Goal: Task Accomplishment & Management: Manage account settings

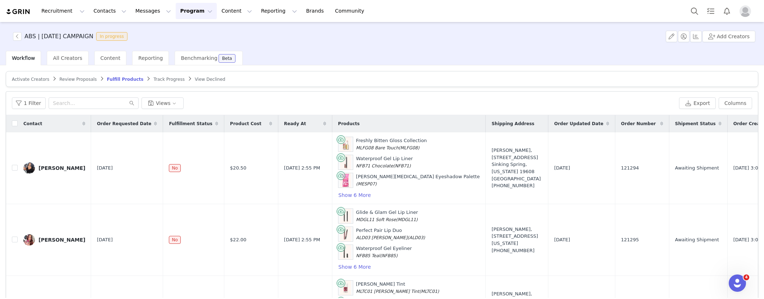
click at [184, 5] on button "Program Program" at bounding box center [196, 11] width 41 height 16
click at [190, 28] on p "Activations" at bounding box center [184, 32] width 28 height 8
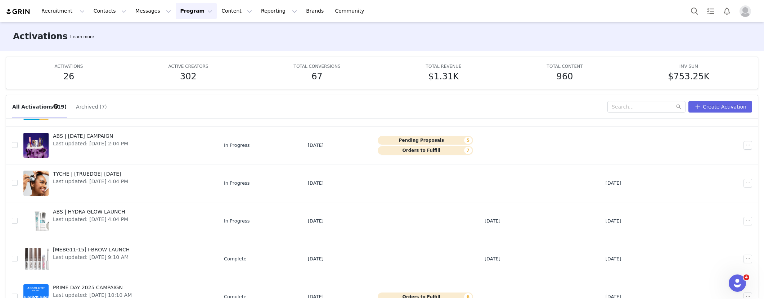
scroll to position [134, 0]
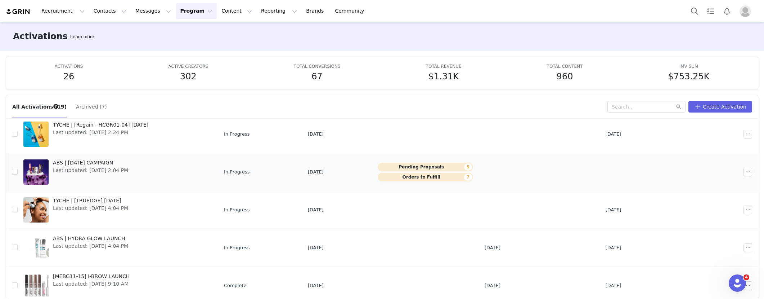
click at [434, 174] on button "Orders to Fulfill 7" at bounding box center [425, 176] width 95 height 9
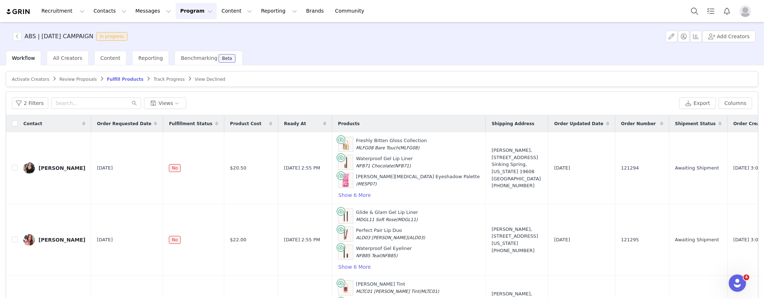
click at [68, 78] on span "Review Proposals" at bounding box center [77, 79] width 37 height 5
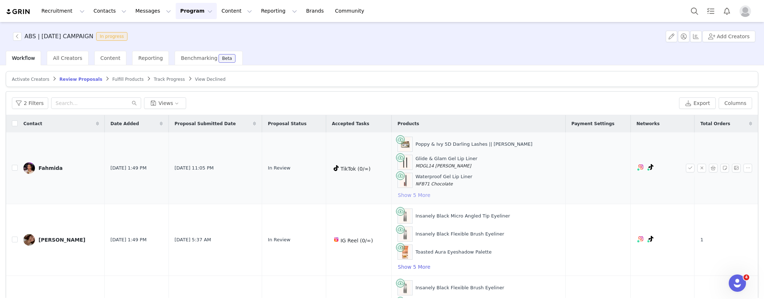
click at [416, 190] on button "Show 5 More" at bounding box center [414, 194] width 33 height 9
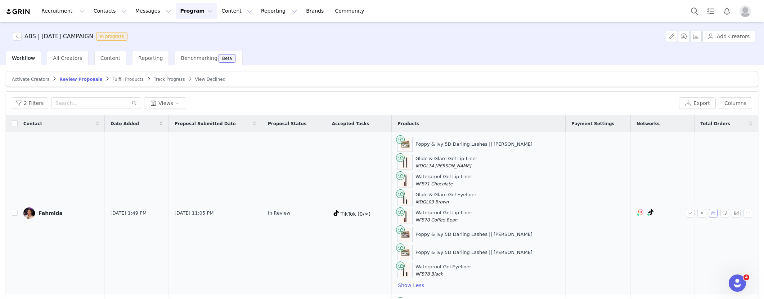
click at [709, 212] on button "button" at bounding box center [713, 212] width 9 height 9
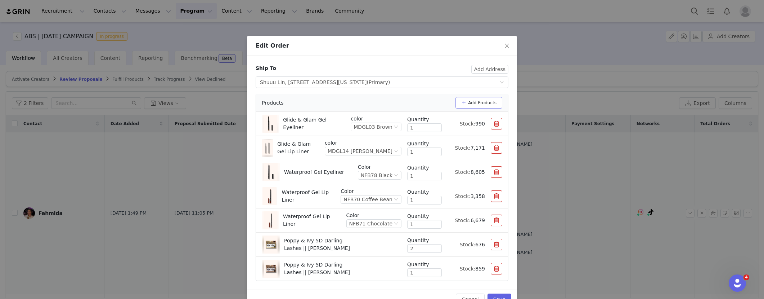
click at [461, 104] on button "Add Products" at bounding box center [479, 103] width 47 height 12
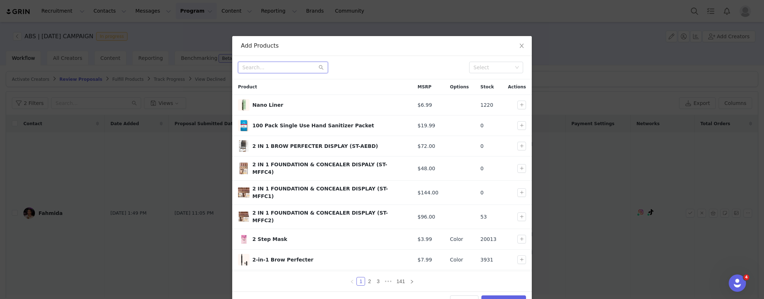
click at [257, 66] on input "text" at bounding box center [283, 68] width 90 height 12
type input "pr package"
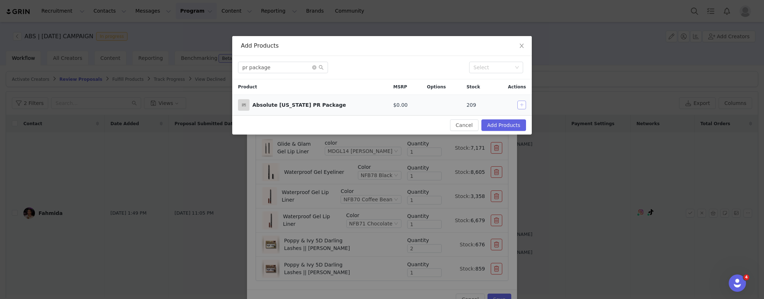
click at [524, 104] on button "button" at bounding box center [521, 104] width 9 height 9
click at [516, 126] on button "Add Products" at bounding box center [503, 125] width 45 height 12
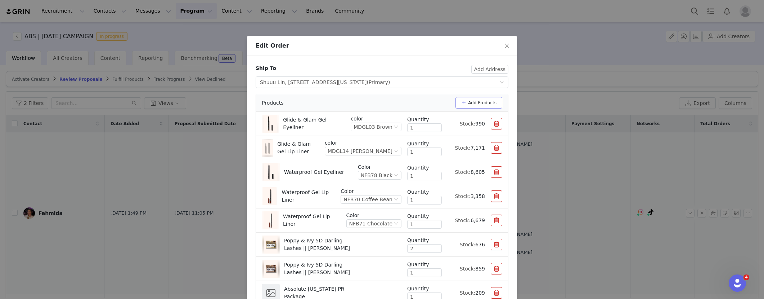
scroll to position [42, 0]
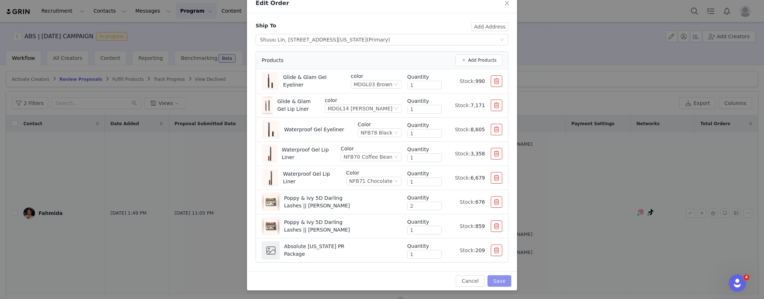
click at [498, 279] on button "Save" at bounding box center [500, 281] width 24 height 12
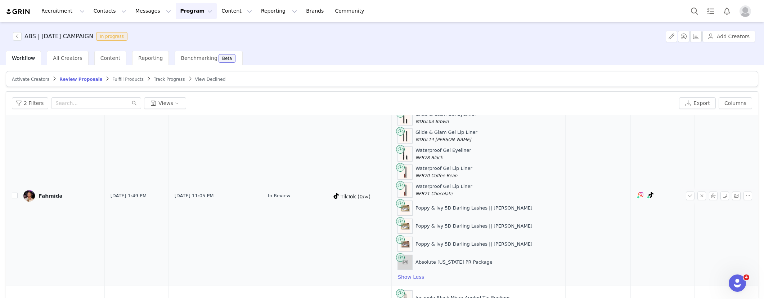
scroll to position [59, 0]
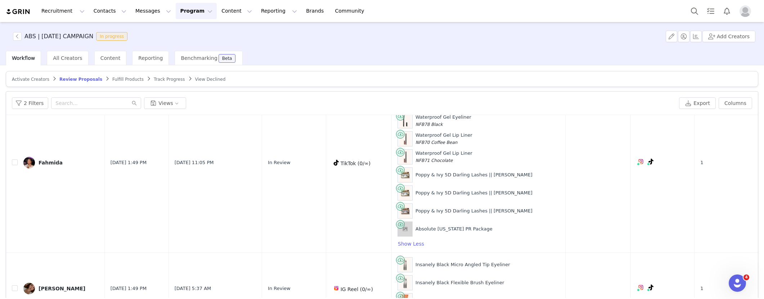
click at [686, 160] on button "button" at bounding box center [690, 162] width 9 height 9
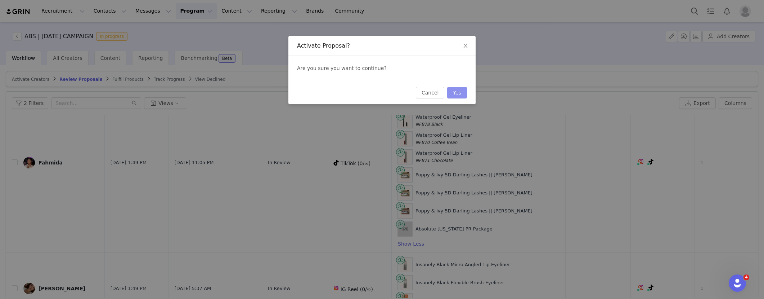
click at [449, 91] on button "Yes" at bounding box center [457, 93] width 20 height 12
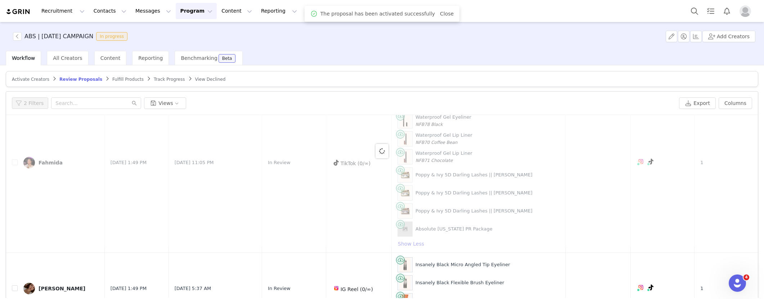
scroll to position [0, 0]
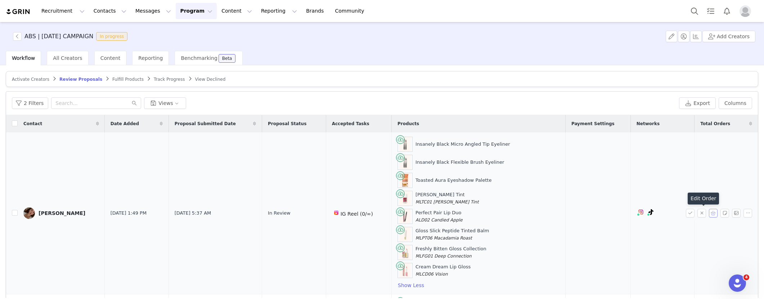
click at [709, 212] on button "button" at bounding box center [713, 212] width 9 height 9
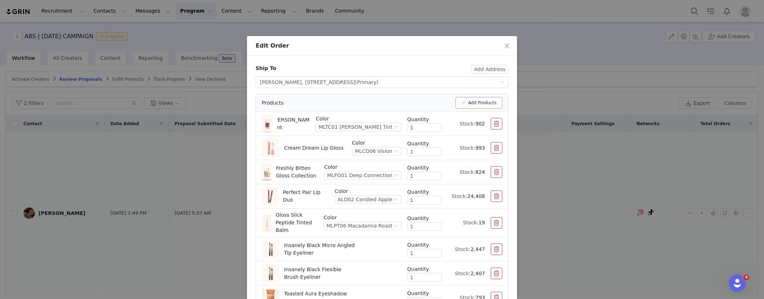
click at [475, 103] on button "Add Products" at bounding box center [479, 103] width 47 height 12
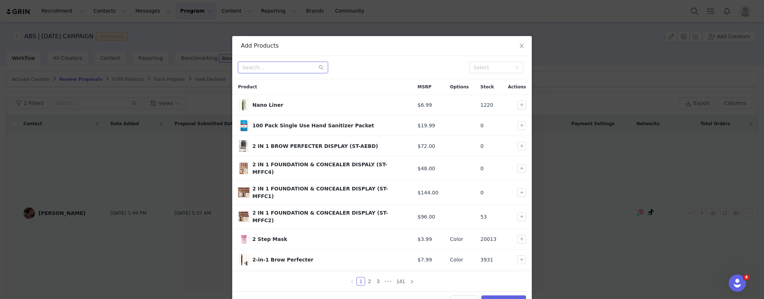
click at [269, 66] on input "text" at bounding box center [283, 68] width 90 height 12
type input "pr package"
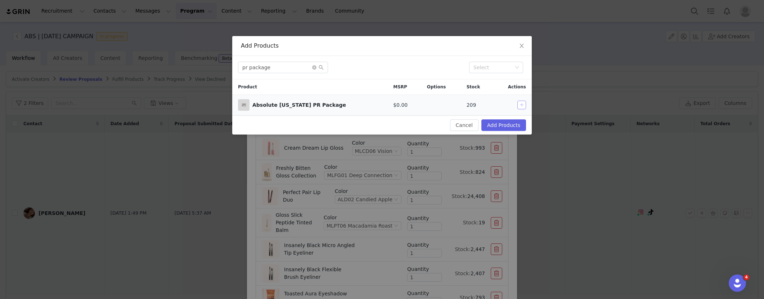
click at [521, 104] on button "button" at bounding box center [521, 104] width 9 height 9
click at [508, 122] on button "Add Products" at bounding box center [503, 125] width 45 height 12
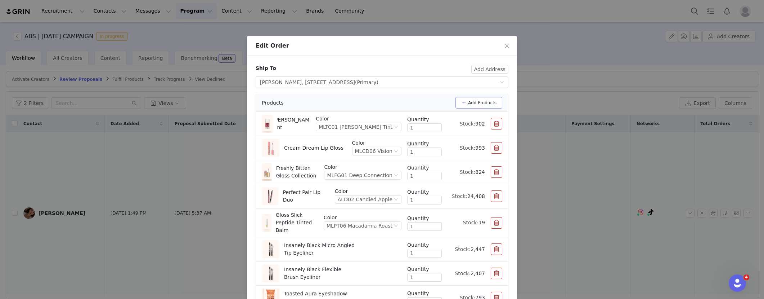
scroll to position [71, 0]
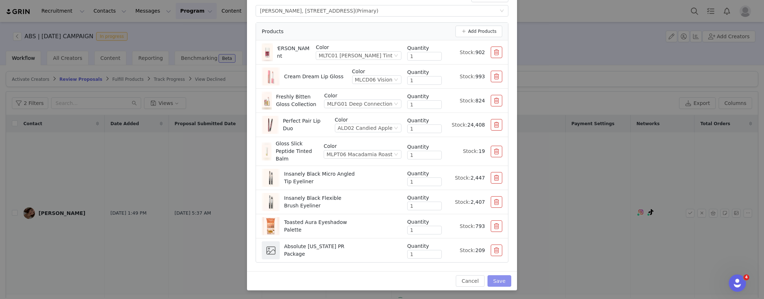
click at [493, 283] on button "Save" at bounding box center [500, 281] width 24 height 12
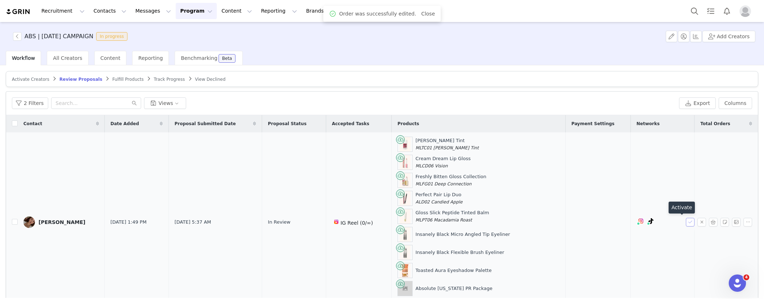
click at [686, 219] on button "button" at bounding box center [690, 221] width 9 height 9
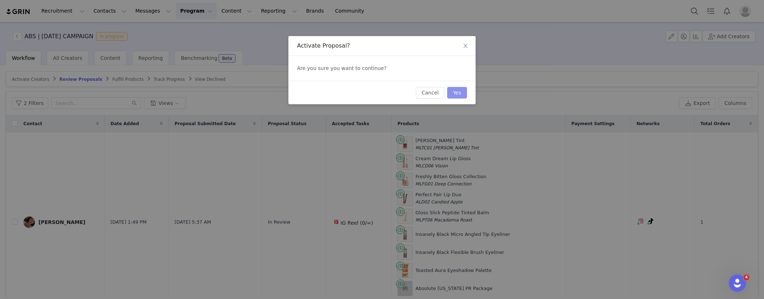
click at [466, 91] on button "Yes" at bounding box center [457, 93] width 20 height 12
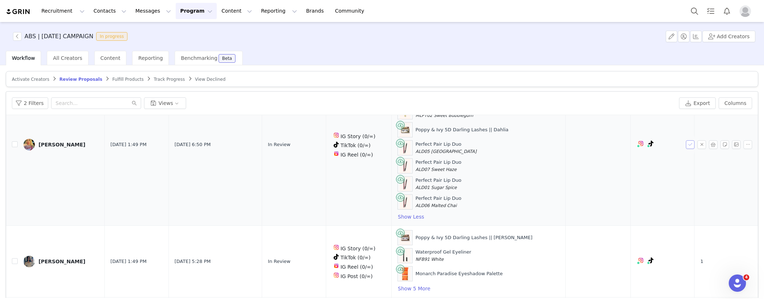
scroll to position [0, 0]
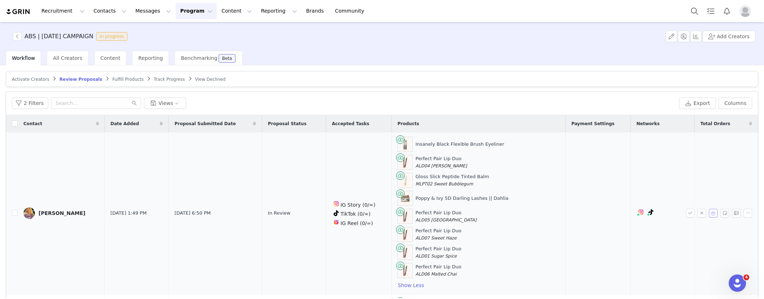
click at [709, 212] on button "button" at bounding box center [713, 212] width 9 height 9
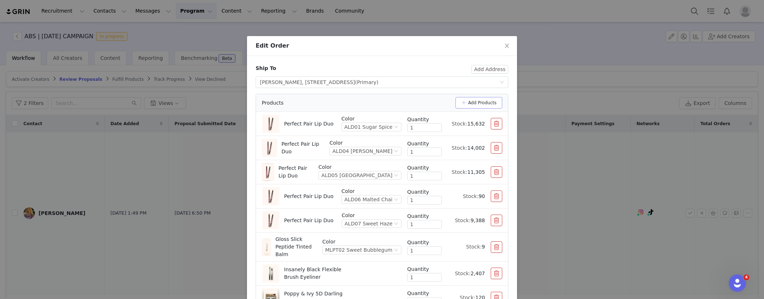
click at [485, 102] on button "Add Products" at bounding box center [479, 103] width 47 height 12
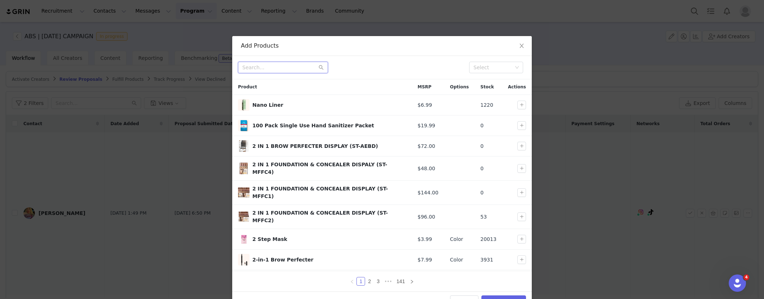
click at [278, 67] on input "text" at bounding box center [283, 68] width 90 height 12
type input "pr package"
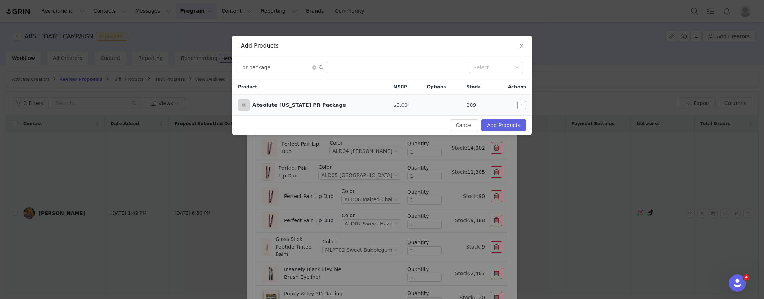
click at [521, 105] on button "button" at bounding box center [521, 104] width 9 height 9
click at [515, 125] on button "Add Products" at bounding box center [503, 125] width 45 height 12
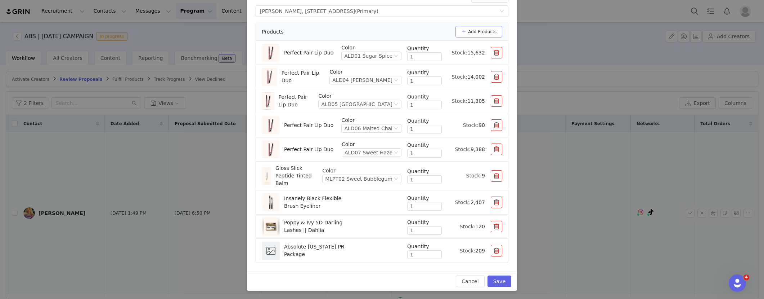
scroll to position [71, 0]
click at [499, 281] on button "Save" at bounding box center [500, 281] width 24 height 12
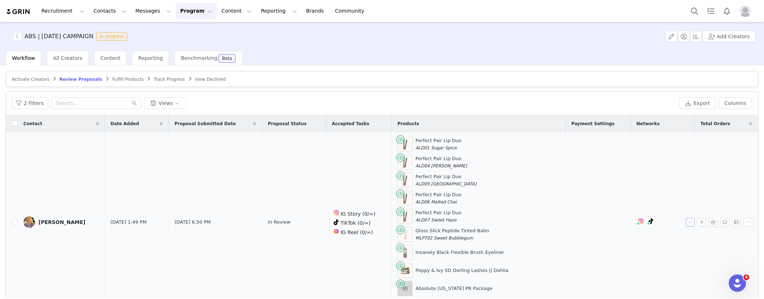
click at [686, 223] on button "button" at bounding box center [690, 221] width 9 height 9
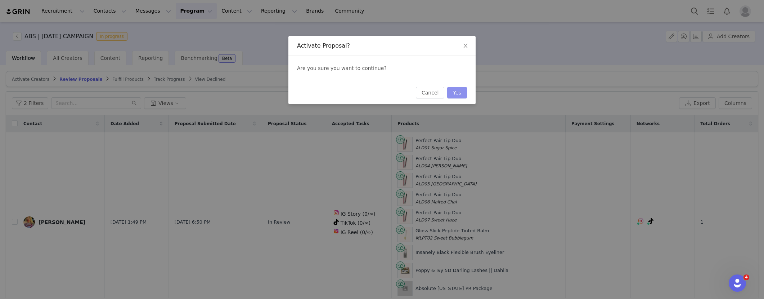
click at [458, 91] on button "Yes" at bounding box center [457, 93] width 20 height 12
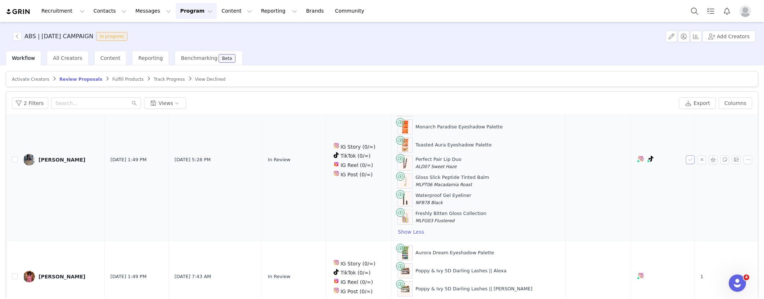
scroll to position [53, 0]
click at [709, 161] on button "button" at bounding box center [713, 160] width 9 height 9
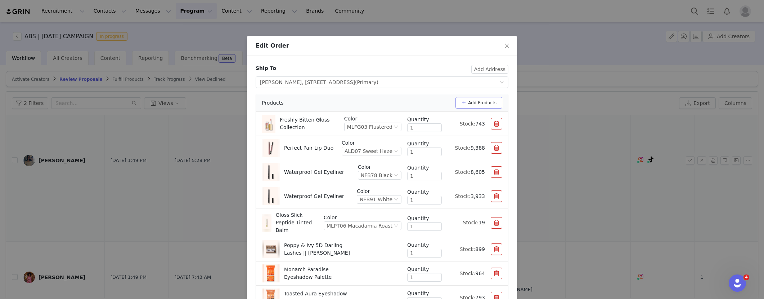
click at [483, 102] on button "Add Products" at bounding box center [479, 103] width 47 height 12
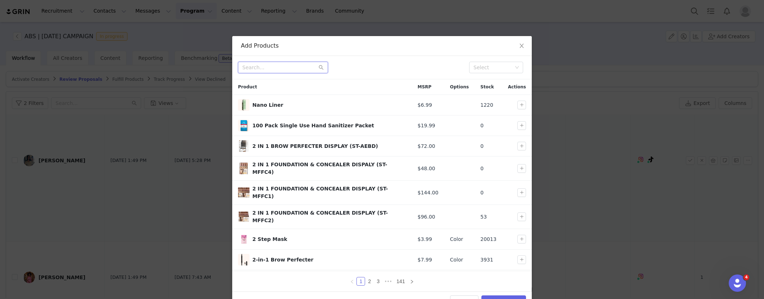
click at [274, 66] on input "text" at bounding box center [283, 68] width 90 height 12
type input "pr package"
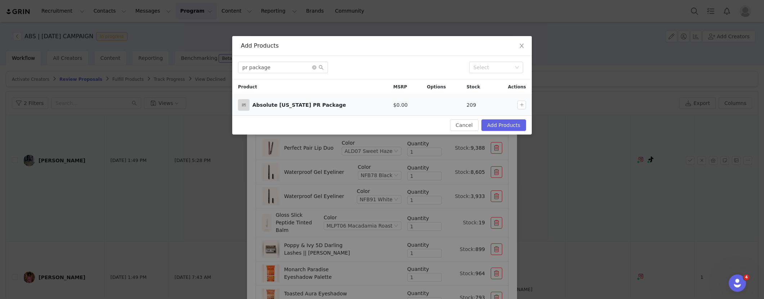
click at [520, 109] on td at bounding box center [512, 105] width 39 height 21
click at [521, 107] on button "button" at bounding box center [521, 104] width 9 height 9
click at [500, 127] on button "Add Products" at bounding box center [503, 125] width 45 height 12
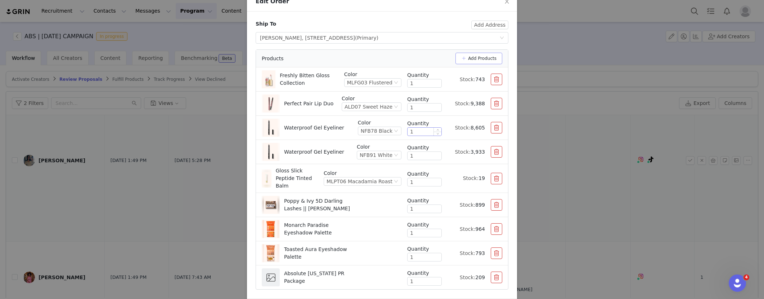
scroll to position [71, 0]
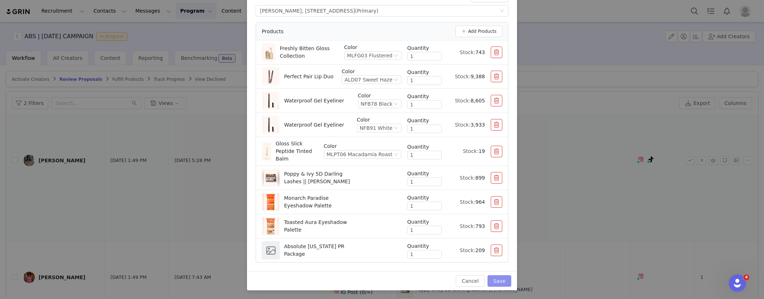
click at [495, 280] on button "Save" at bounding box center [500, 281] width 24 height 12
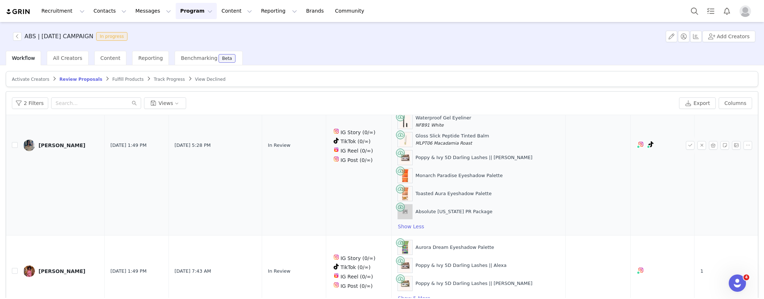
scroll to position [78, 0]
click at [678, 139] on tr "Samariz Cruz Sep 29, 2025 1:49 PM Sep 29, 2025 5:28 PM In Review IG Story (0/∞)…" at bounding box center [382, 144] width 752 height 180
click at [686, 141] on button "button" at bounding box center [690, 144] width 9 height 9
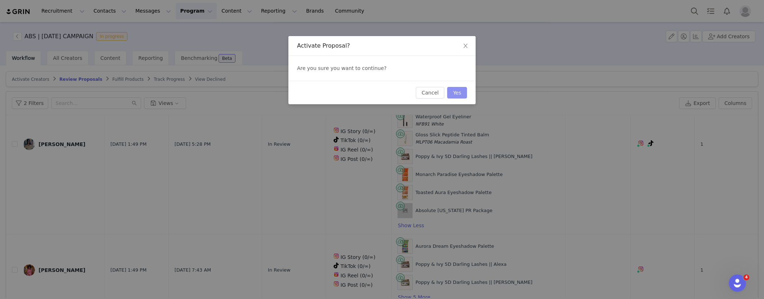
click at [460, 93] on button "Yes" at bounding box center [457, 93] width 20 height 12
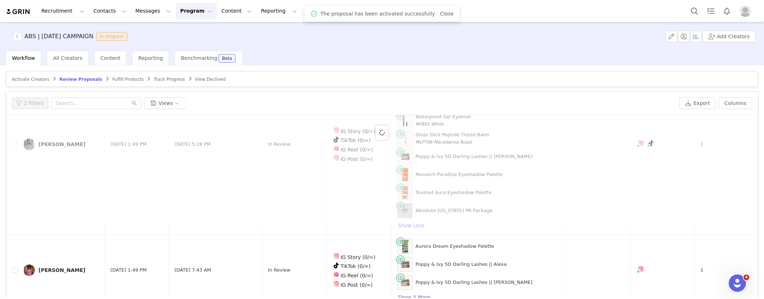
scroll to position [0, 0]
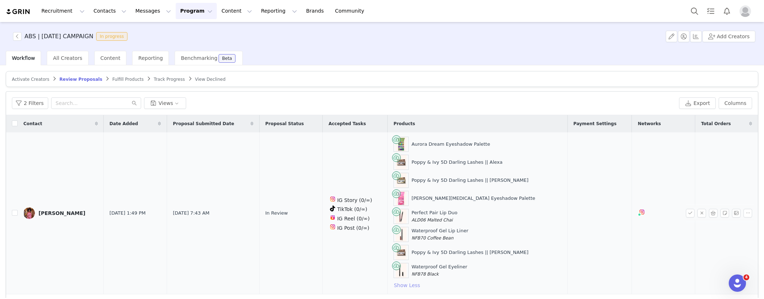
click at [421, 285] on button "Show Less" at bounding box center [407, 285] width 27 height 9
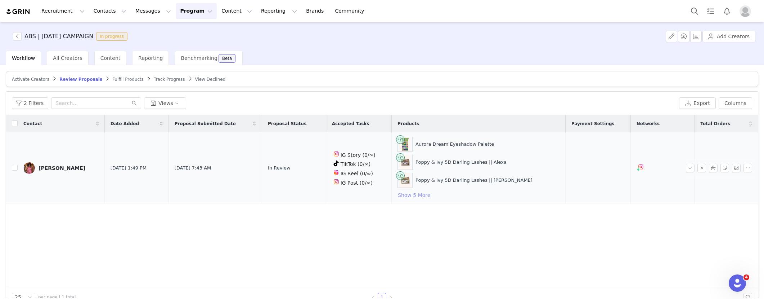
click at [413, 198] on button "Show 5 More" at bounding box center [414, 194] width 33 height 9
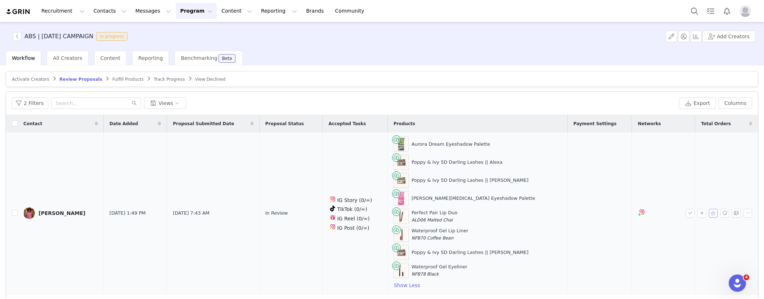
click at [709, 215] on button "button" at bounding box center [713, 212] width 9 height 9
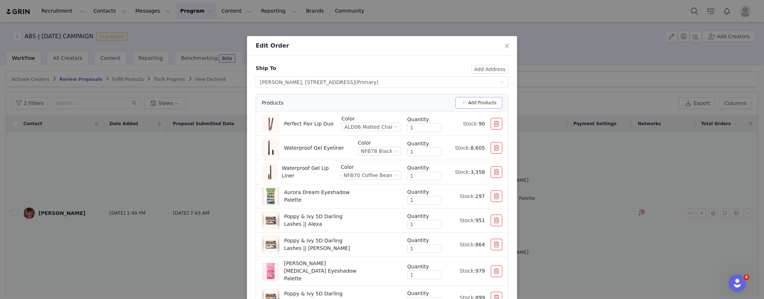
click at [492, 102] on button "Add Products" at bounding box center [479, 103] width 47 height 12
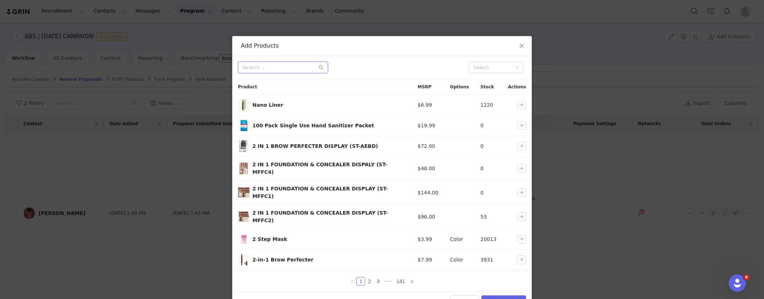
click at [271, 69] on input "text" at bounding box center [283, 68] width 90 height 12
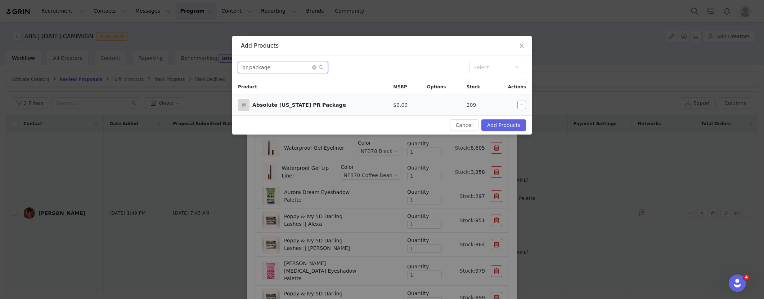
type input "pr package"
click at [522, 100] on button "button" at bounding box center [521, 104] width 9 height 9
click at [516, 124] on button "Add Products" at bounding box center [503, 125] width 45 height 12
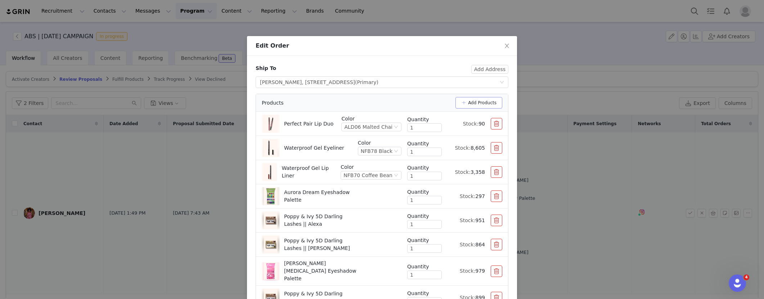
scroll to position [67, 0]
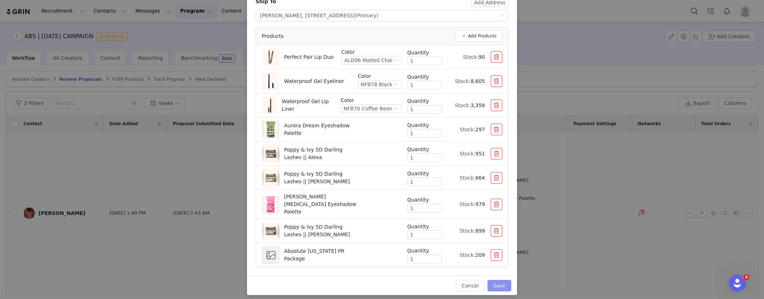
click at [493, 280] on button "Save" at bounding box center [500, 285] width 24 height 12
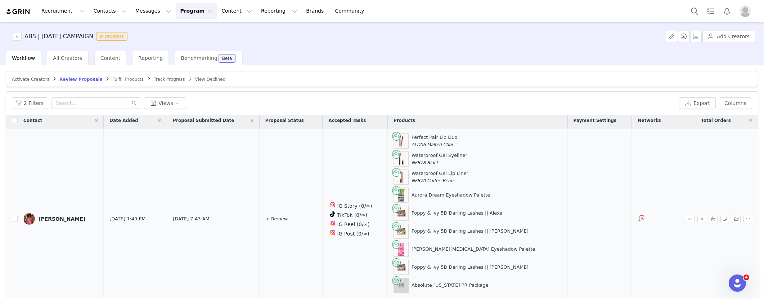
scroll to position [6, 0]
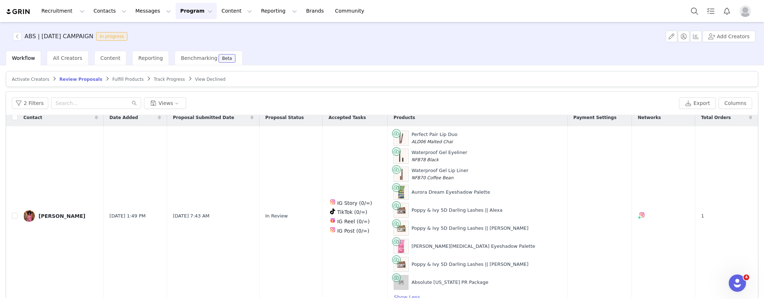
click at [686, 215] on button "button" at bounding box center [690, 215] width 9 height 9
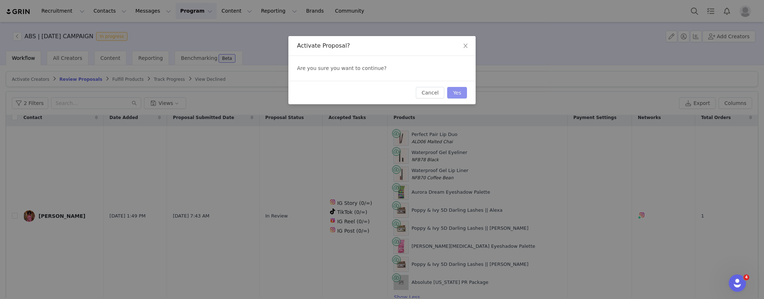
click at [463, 89] on button "Yes" at bounding box center [457, 93] width 20 height 12
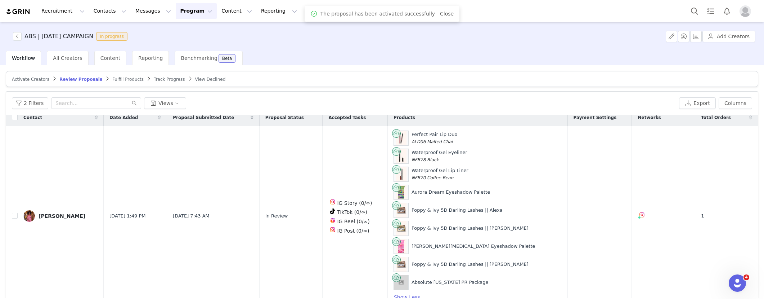
scroll to position [0, 0]
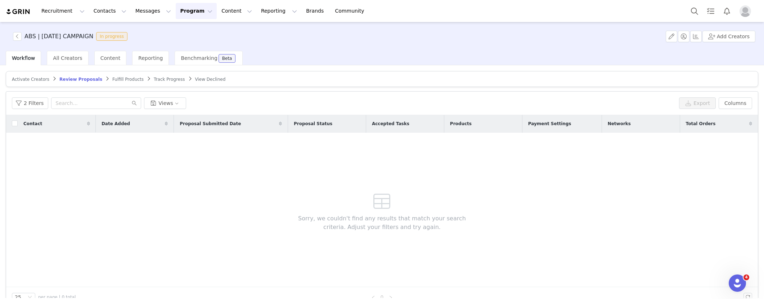
click at [117, 80] on span "Fulfill Products" at bounding box center [127, 79] width 31 height 5
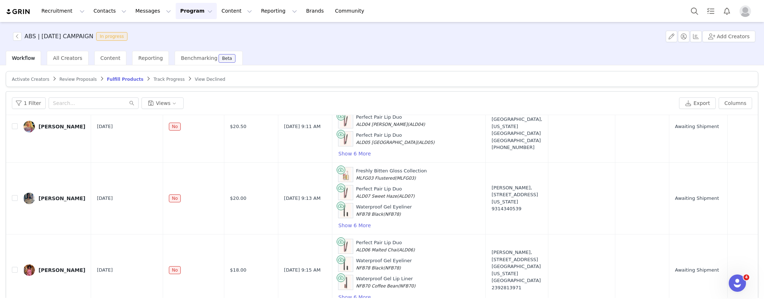
scroll to position [35, 0]
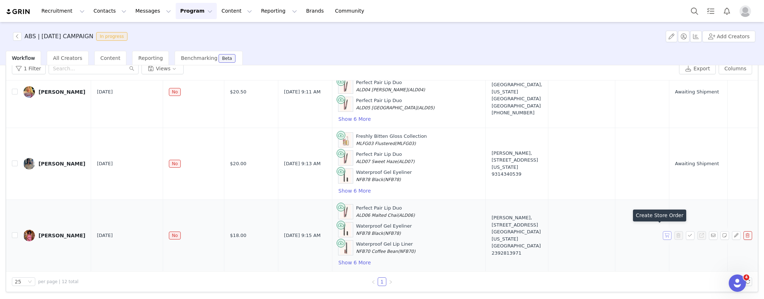
click at [663, 231] on button "button" at bounding box center [667, 235] width 9 height 9
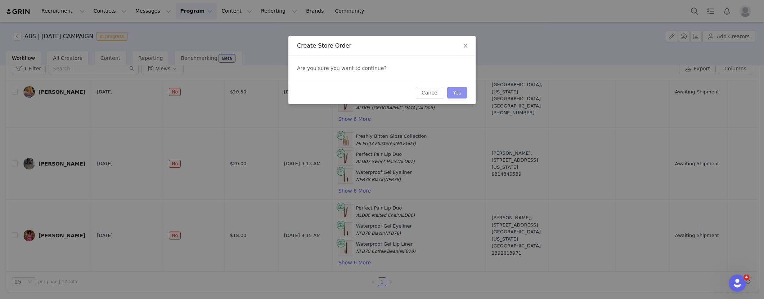
click at [465, 94] on button "Yes" at bounding box center [457, 93] width 20 height 12
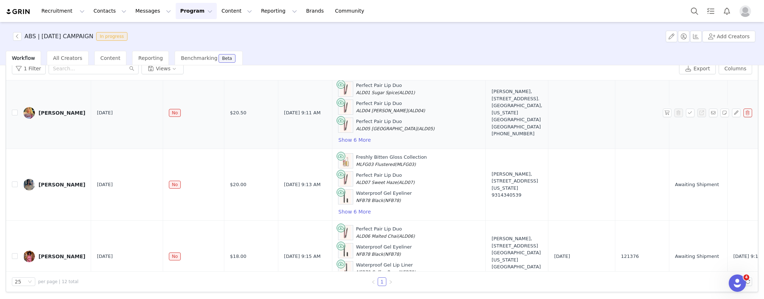
scroll to position [692, 0]
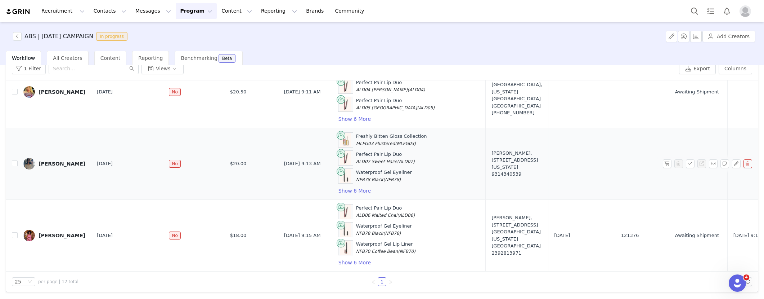
click at [11, 158] on td at bounding box center [12, 163] width 12 height 72
click at [14, 160] on input "checkbox" at bounding box center [15, 163] width 6 height 6
checkbox input "true"
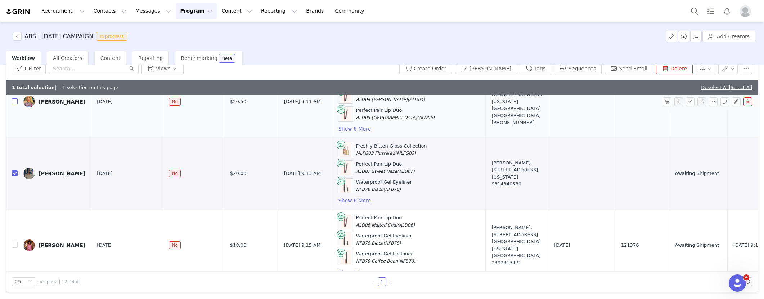
click at [15, 101] on input "checkbox" at bounding box center [15, 101] width 6 height 6
checkbox input "true"
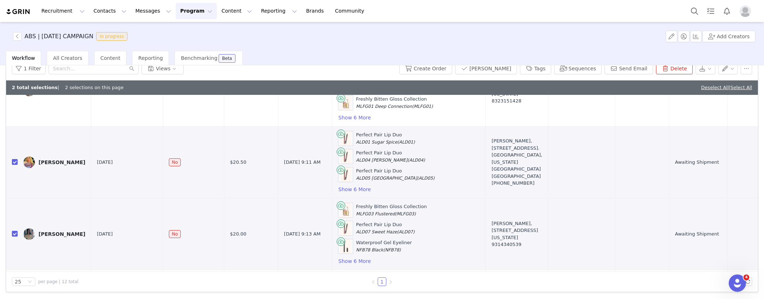
scroll to position [544, 0]
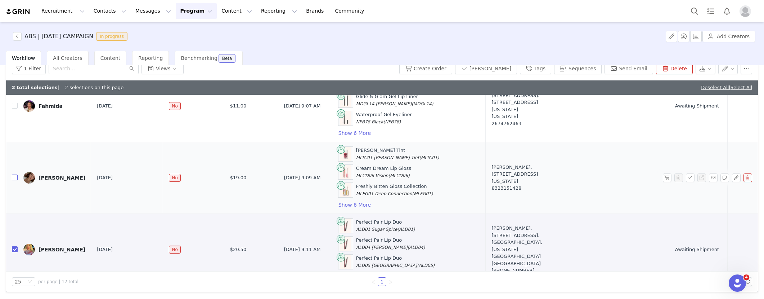
click at [14, 176] on input "checkbox" at bounding box center [15, 177] width 6 height 6
checkbox input "true"
click at [16, 104] on input "checkbox" at bounding box center [15, 106] width 6 height 6
checkbox input "true"
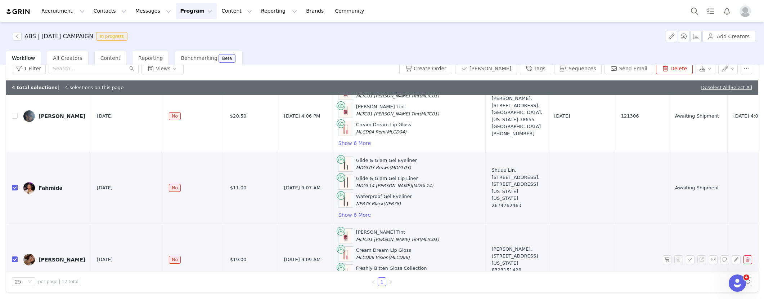
scroll to position [452, 0]
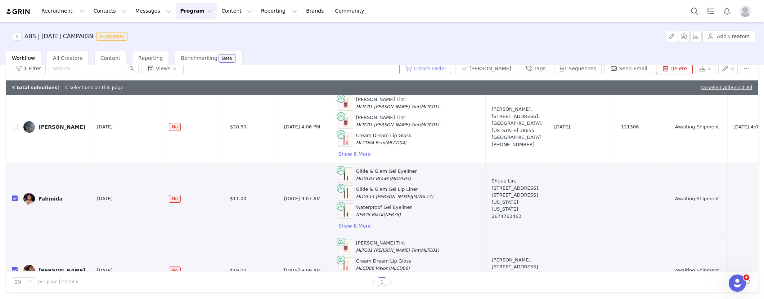
click at [432, 71] on button "Create Order" at bounding box center [425, 69] width 53 height 12
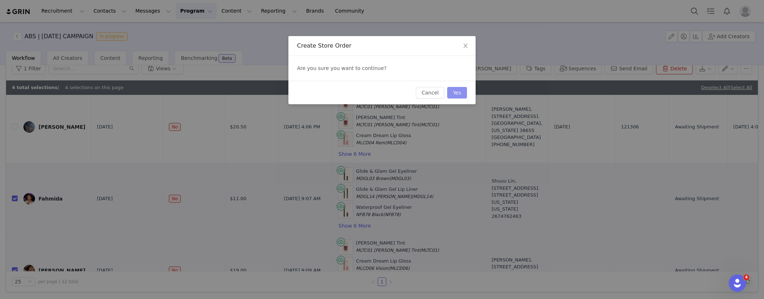
click at [457, 96] on button "Yes" at bounding box center [457, 93] width 20 height 12
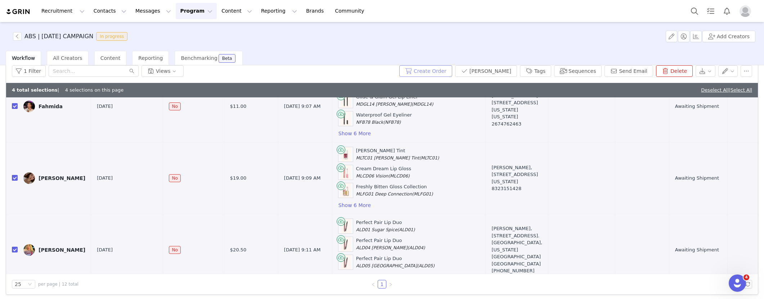
scroll to position [546, 0]
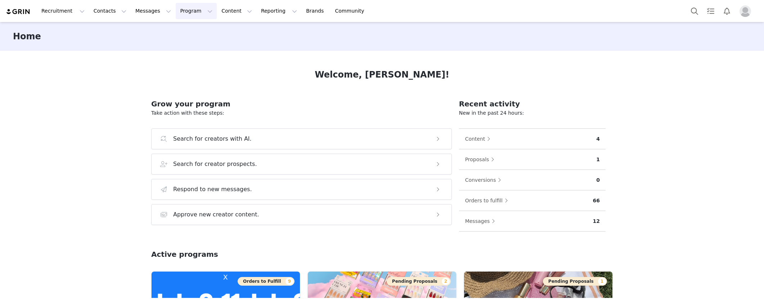
click at [176, 12] on button "Program Program" at bounding box center [196, 11] width 41 height 16
click at [182, 30] on p "Activations" at bounding box center [184, 32] width 28 height 8
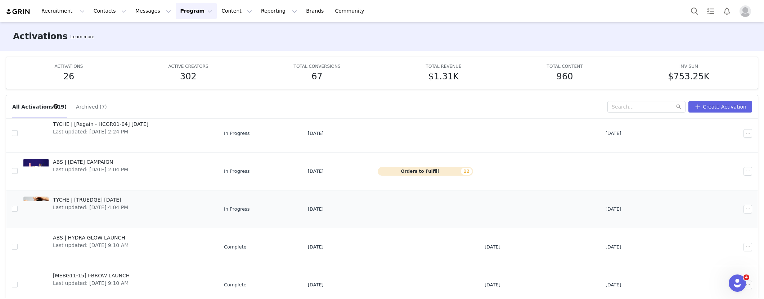
scroll to position [45, 0]
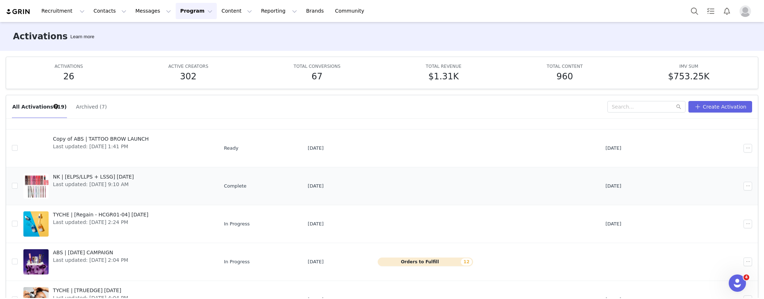
click at [100, 180] on span "Last updated: [DATE] 9:10 AM" at bounding box center [93, 184] width 81 height 8
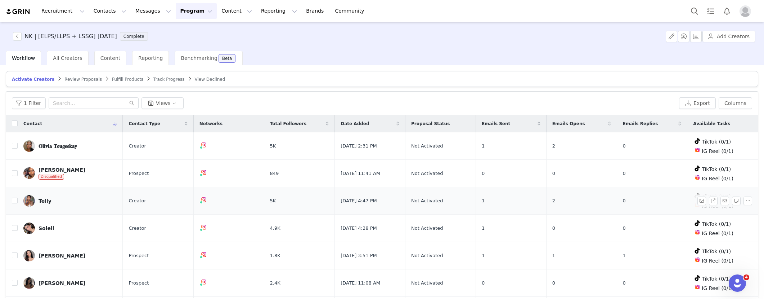
click at [46, 196] on link "Telly" at bounding box center [70, 201] width 94 height 12
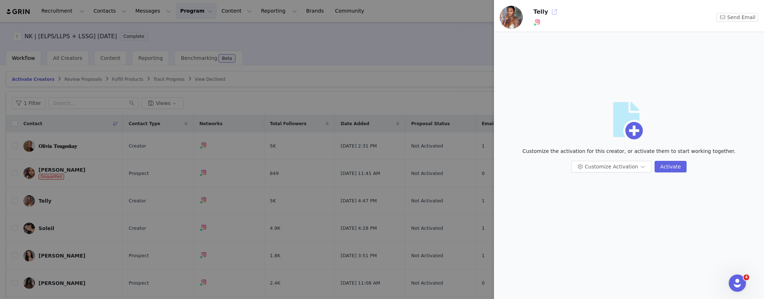
click at [551, 9] on button "button" at bounding box center [555, 12] width 12 height 12
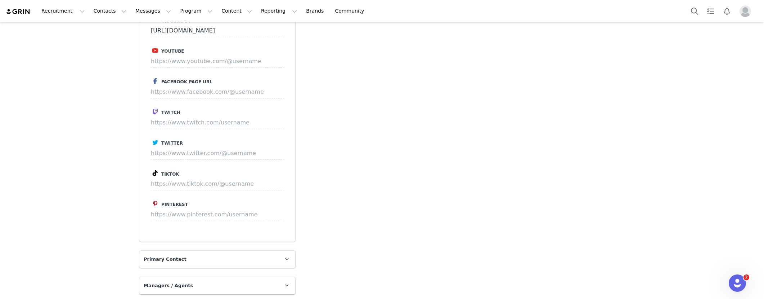
scroll to position [1075, 0]
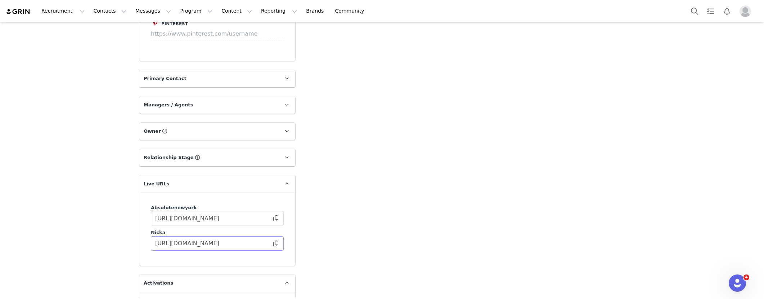
click at [273, 243] on span at bounding box center [275, 243] width 7 height 0
